Goal: Communication & Community: Answer question/provide support

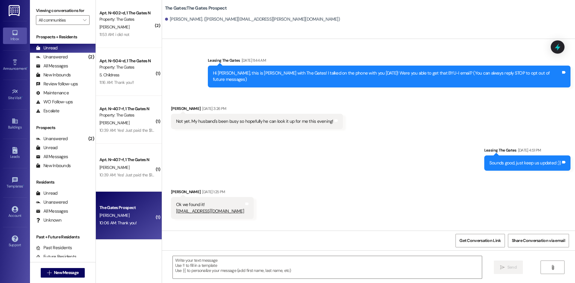
scroll to position [438, 0]
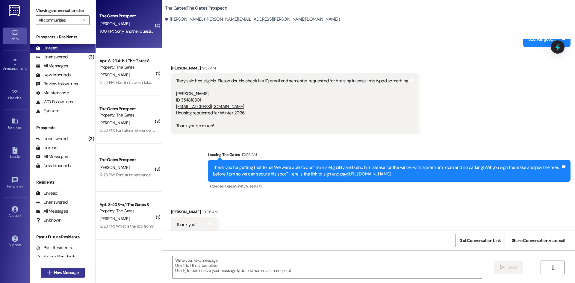
click at [65, 274] on span "New Message" at bounding box center [66, 273] width 25 height 6
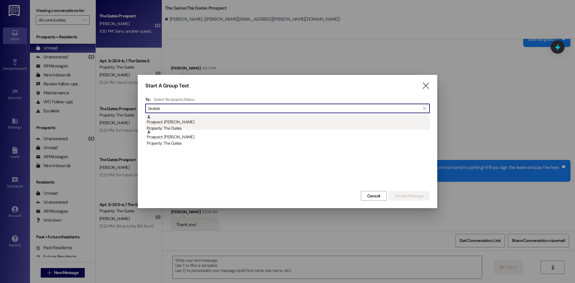
type input "Seable"
click at [184, 119] on div "Prospect: [PERSON_NAME] Property: The Gates" at bounding box center [288, 123] width 283 height 17
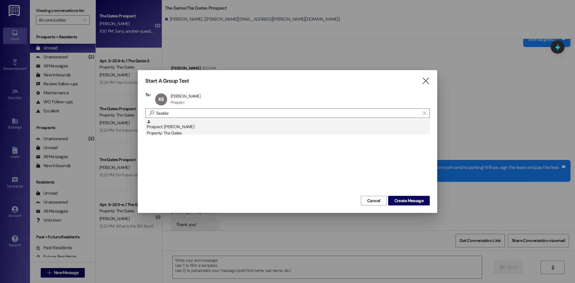
click at [183, 127] on div "Prospect: [PERSON_NAME] Property: The Gates" at bounding box center [288, 128] width 283 height 17
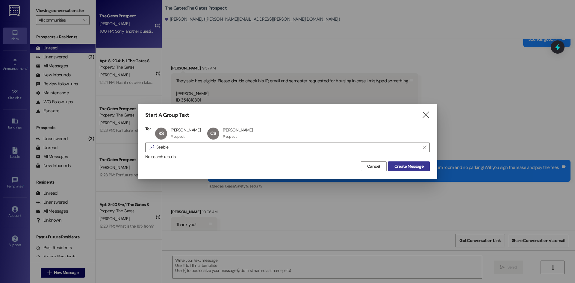
click at [407, 166] on span "Create Message" at bounding box center [409, 166] width 29 height 6
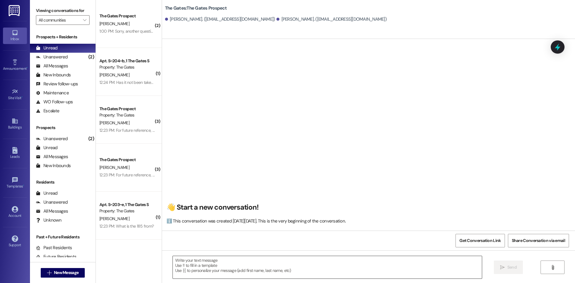
scroll to position [0, 0]
click at [183, 267] on textarea at bounding box center [327, 267] width 309 height 22
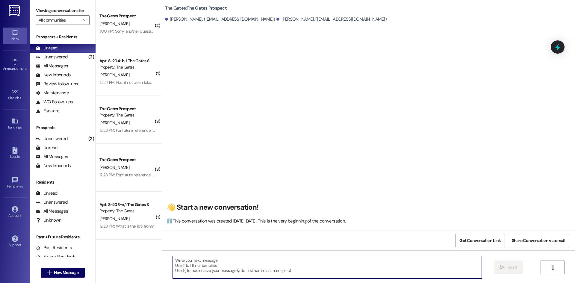
paste textarea "HI [PERSON_NAME]! This is [PERSON_NAME] with The Gates! I just sent you that le…"
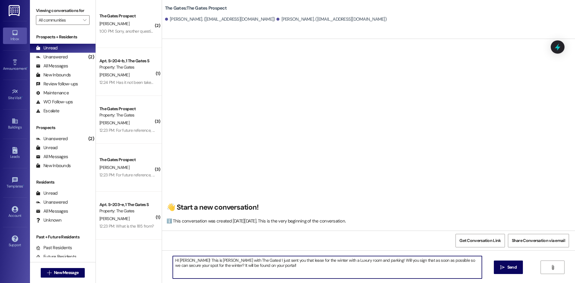
click at [187, 260] on textarea "HI [PERSON_NAME]! This is [PERSON_NAME] with The Gates! I just sent you that le…" at bounding box center [327, 267] width 309 height 22
type textarea "HI Courage and [PERSON_NAME]! This is [PERSON_NAME] with The Gates! I just sent…"
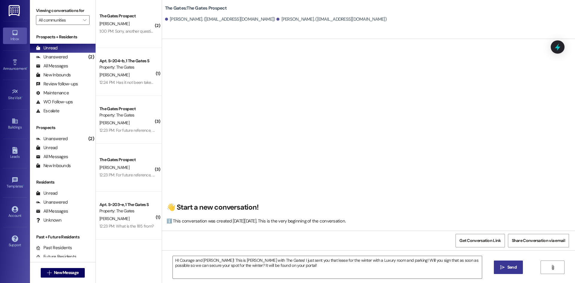
click at [501, 272] on button " Send" at bounding box center [508, 267] width 29 height 13
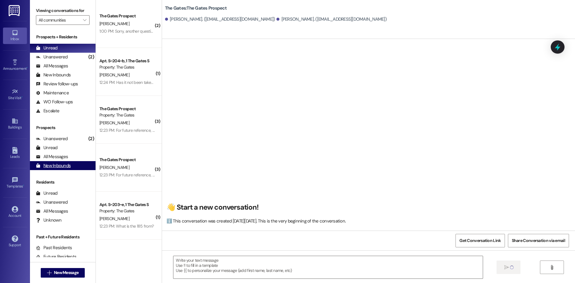
scroll to position [0, 0]
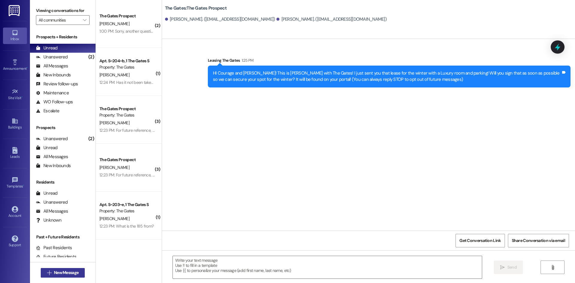
click at [54, 274] on span "New Message" at bounding box center [66, 273] width 25 height 6
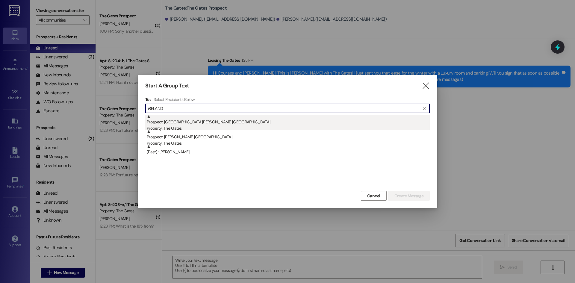
type input "iRELAND"
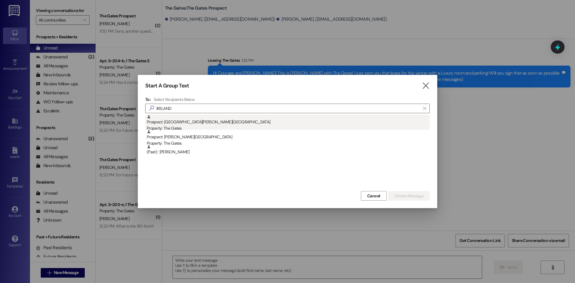
click at [170, 126] on div "Property: The Gates" at bounding box center [288, 128] width 283 height 6
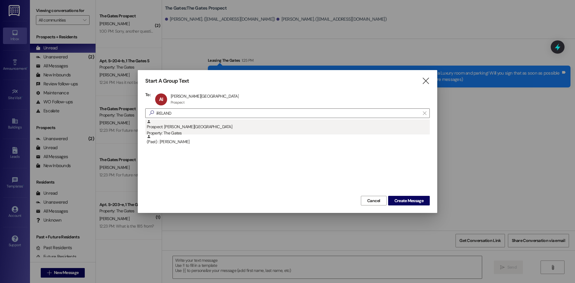
click at [173, 133] on div "Property: The Gates" at bounding box center [288, 133] width 283 height 6
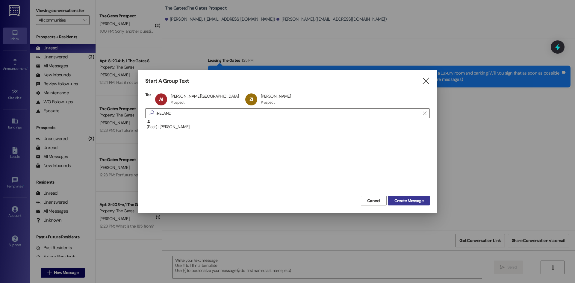
click at [407, 199] on span "Create Message" at bounding box center [409, 201] width 29 height 6
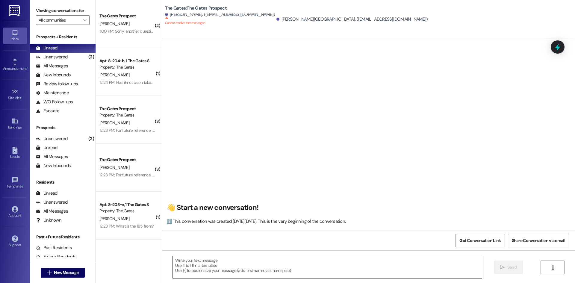
click at [212, 265] on textarea at bounding box center [327, 267] width 309 height 22
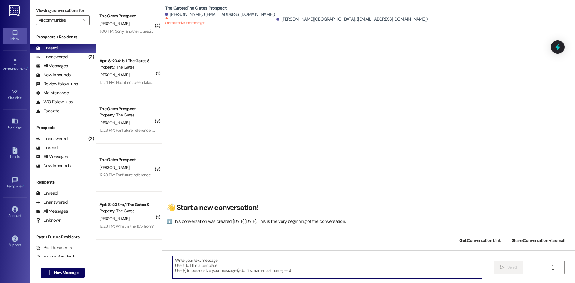
paste textarea "HI [PERSON_NAME]! This is [PERSON_NAME] with The Gates! I just sent you that le…"
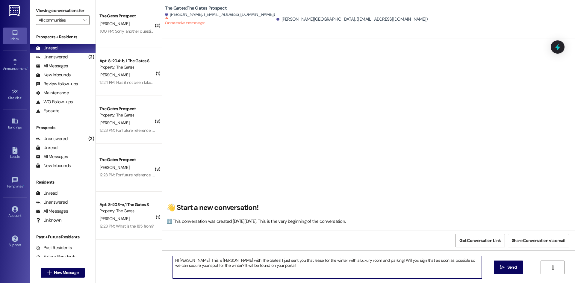
click at [186, 260] on textarea "HI [PERSON_NAME]! This is [PERSON_NAME] with The Gates! I just sent you that le…" at bounding box center [327, 267] width 309 height 22
type textarea "HI Z! This is [PERSON_NAME] with The Gates! I just sent you that lease for the …"
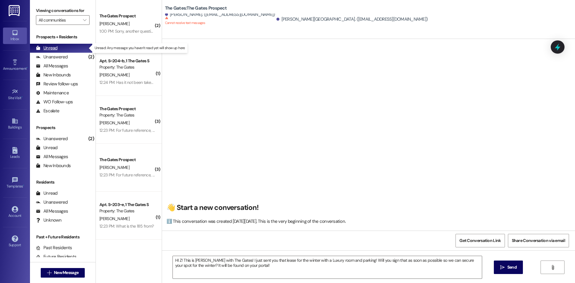
click at [65, 47] on div "Unread (0)" at bounding box center [63, 48] width 66 height 9
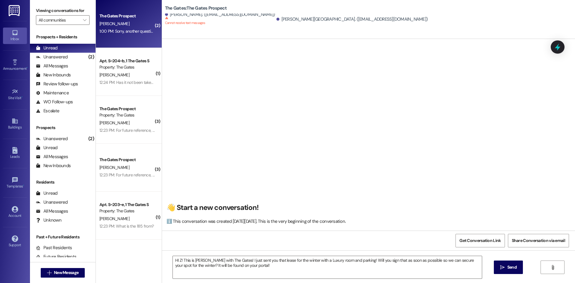
click at [144, 25] on div "[PERSON_NAME]" at bounding box center [127, 23] width 57 height 7
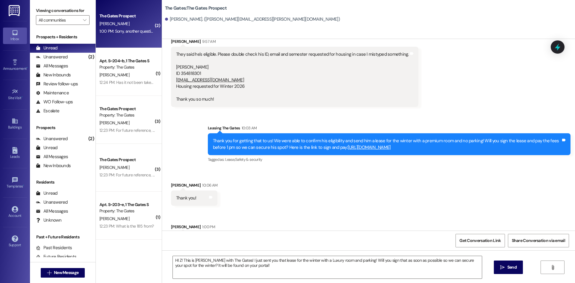
scroll to position [480, 0]
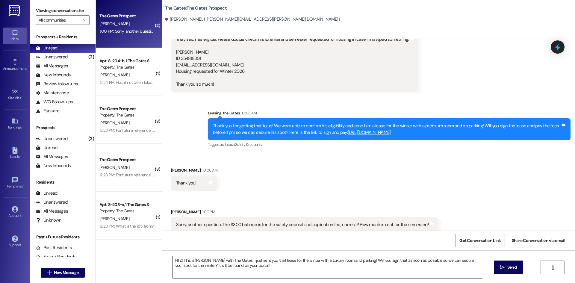
click at [253, 269] on textarea "HI Z! This is [PERSON_NAME] with The Gates! I just sent you that lease for the …" at bounding box center [327, 267] width 309 height 22
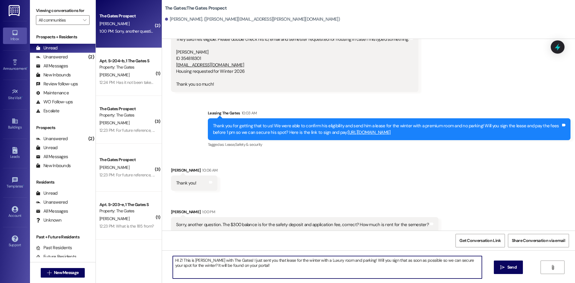
click at [252, 269] on textarea "HI Z! This is [PERSON_NAME] with The Gates! I just sent you that lease for the …" at bounding box center [327, 267] width 309 height 22
type textarea "It is for the deposit and the application fee. Your rent for the Winter is $1,7…"
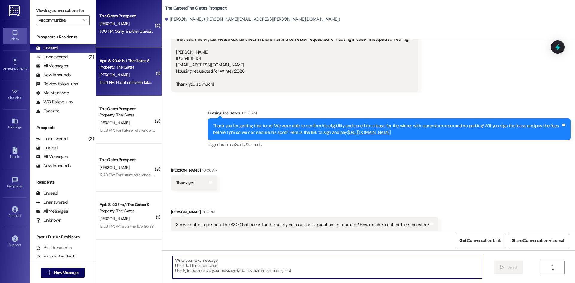
click at [113, 91] on div "Apt. S~204~b, 1 The Gates S Property: The Gates [PERSON_NAME] 12:24 PM: Has it …" at bounding box center [129, 72] width 66 height 48
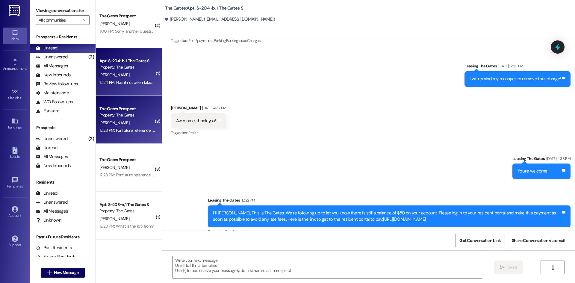
scroll to position [3488, 0]
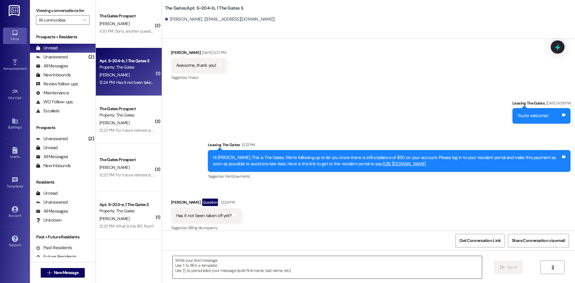
click at [219, 263] on textarea at bounding box center [327, 267] width 309 height 22
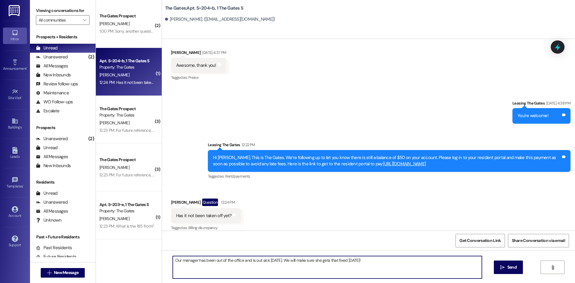
type textarea "Our manager has been out of the office and is out sick [DATE]. We will make sur…"
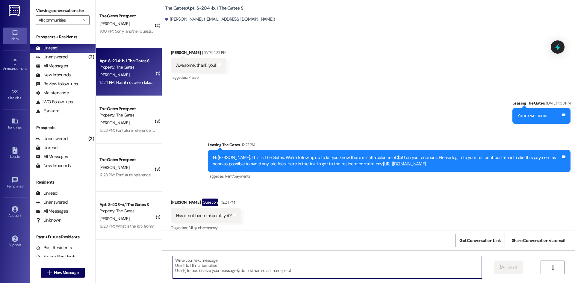
scroll to position [3488, 0]
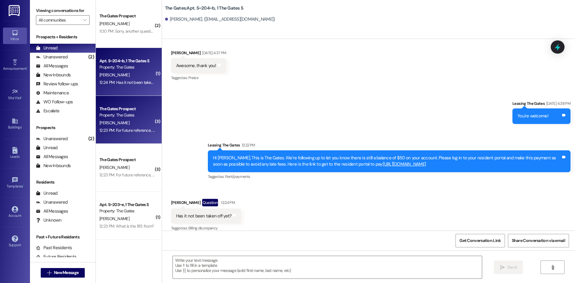
click at [128, 131] on div "12:23 PM: For future reference, you guys are more than welcome to call me. I am…" at bounding box center [237, 130] width 275 height 5
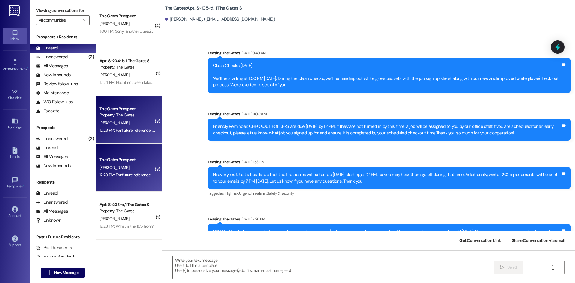
scroll to position [8650, 0]
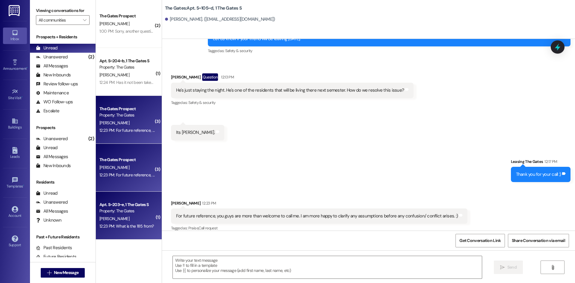
click at [140, 202] on div "Apt. S~203~e, 1 The Gates S" at bounding box center [127, 205] width 55 height 6
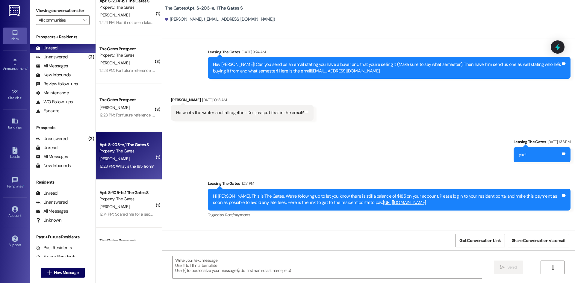
scroll to position [30080, 0]
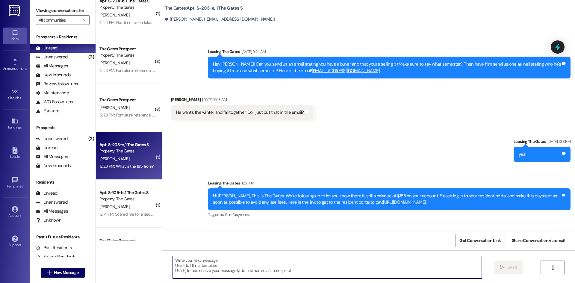
click at [216, 273] on textarea at bounding box center [327, 267] width 309 height 22
click at [221, 266] on textarea at bounding box center [327, 267] width 309 height 22
type textarea "A"
type textarea "Damage charges and cleaning fees"
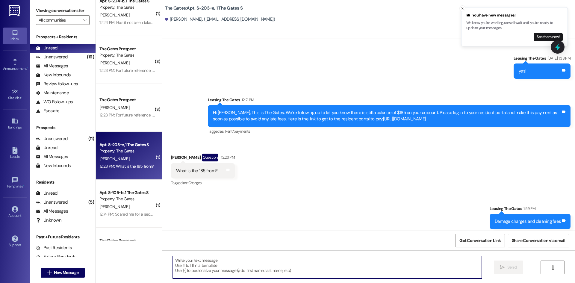
scroll to position [30205, 0]
